Goal: Transaction & Acquisition: Download file/media

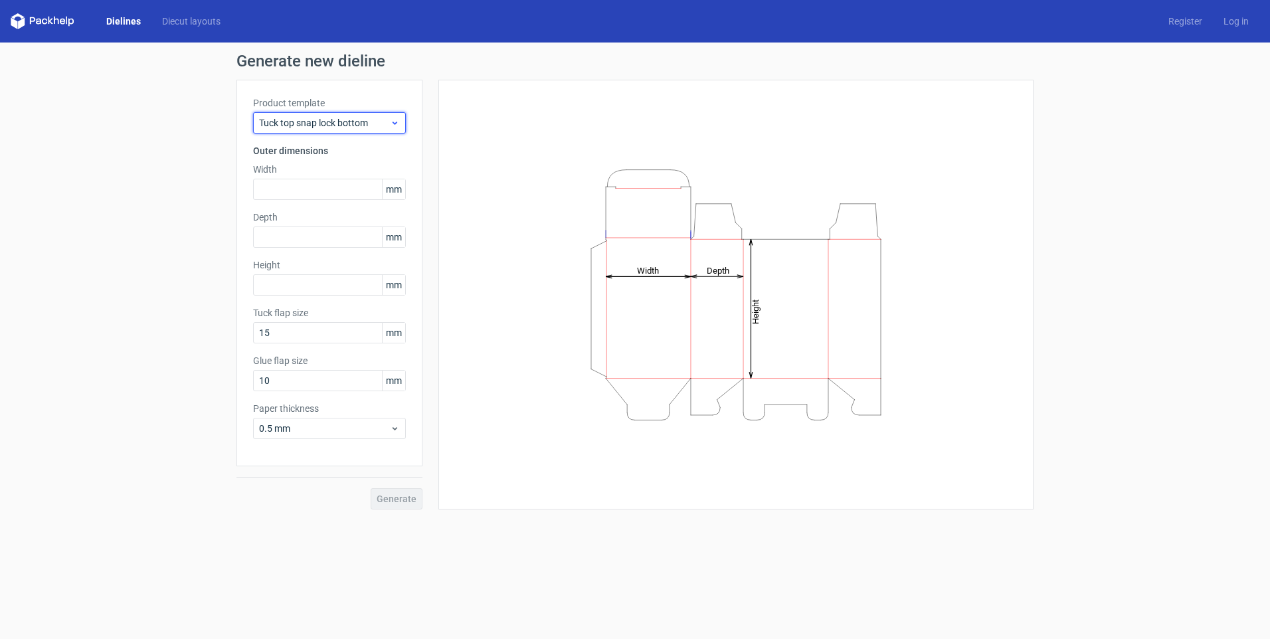
click at [317, 118] on span "Tuck top snap lock bottom" at bounding box center [324, 122] width 131 height 13
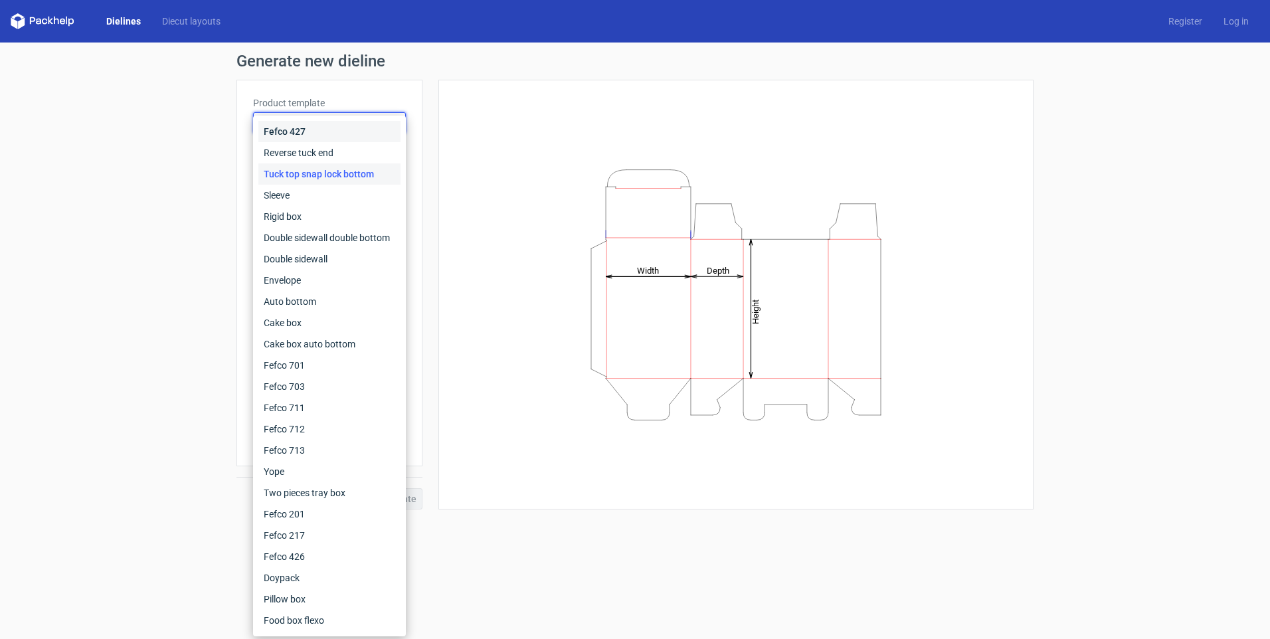
click at [290, 130] on div "Fefco 427" at bounding box center [329, 131] width 142 height 21
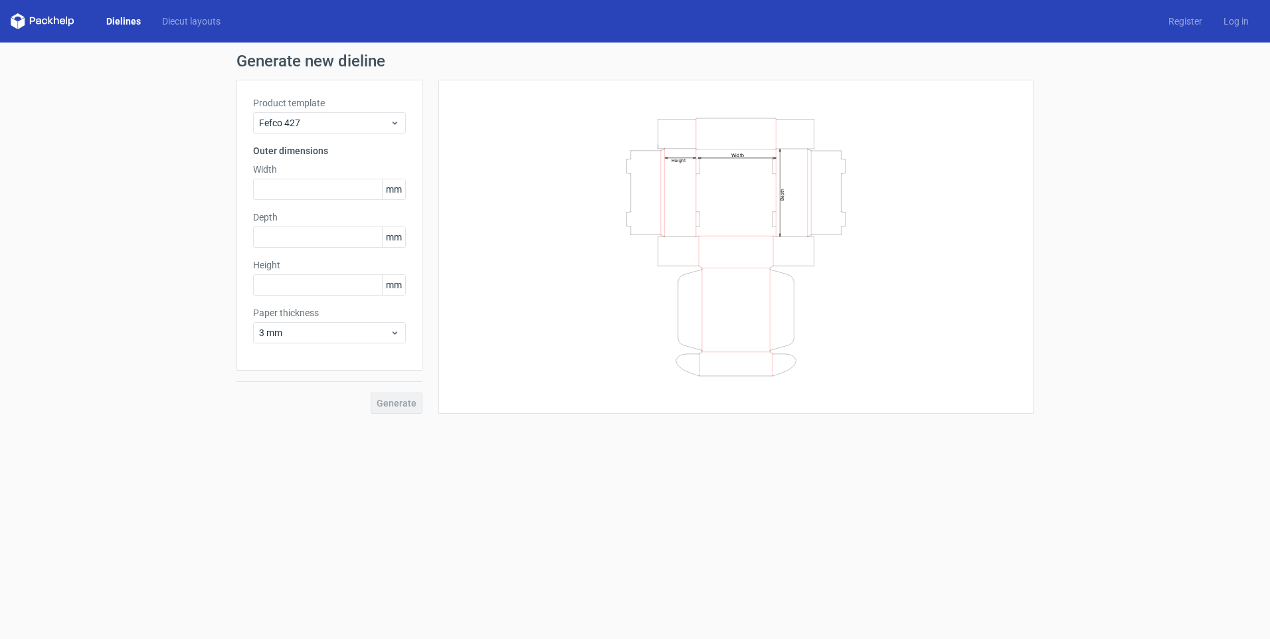
click at [396, 195] on span "mm" at bounding box center [393, 189] width 23 height 20
click at [299, 189] on input "text" at bounding box center [329, 189] width 153 height 21
type input "3"
type input "305"
click at [298, 238] on input "text" at bounding box center [329, 236] width 153 height 21
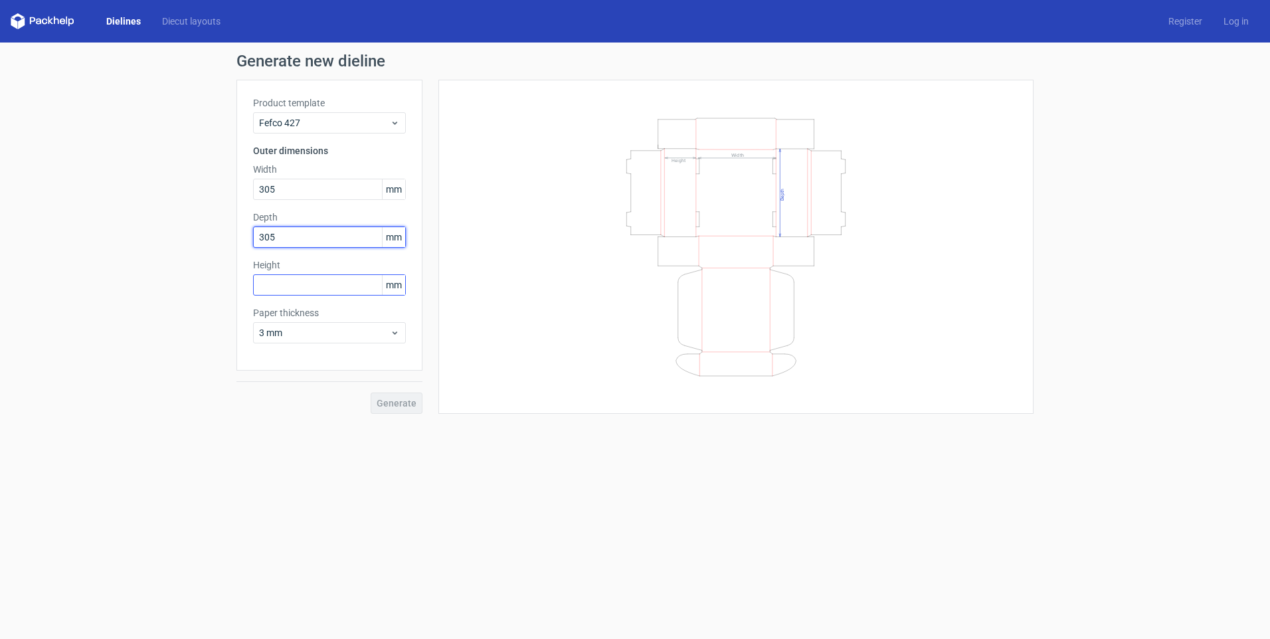
type input "305"
click at [304, 280] on input "text" at bounding box center [329, 284] width 153 height 21
type input "51"
click at [403, 404] on span "Generate" at bounding box center [397, 402] width 40 height 9
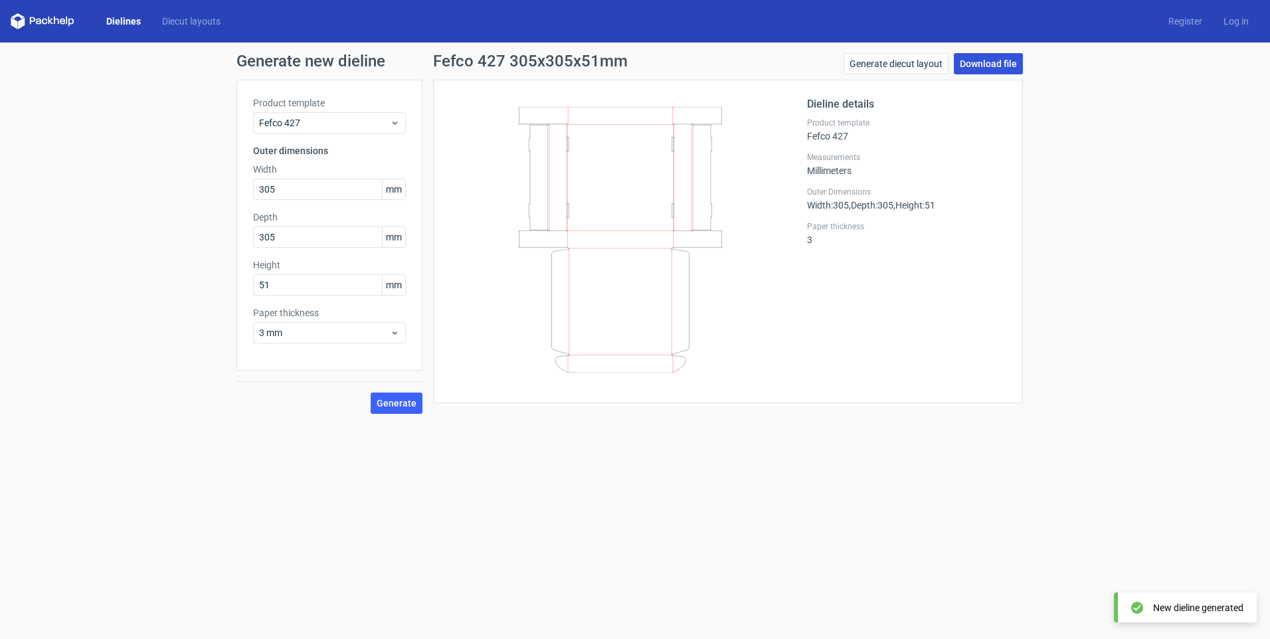
drag, startPoint x: 982, startPoint y: 64, endPoint x: 1000, endPoint y: 71, distance: 19.4
click at [982, 64] on link "Download file" at bounding box center [988, 63] width 69 height 21
